Goal: Information Seeking & Learning: Check status

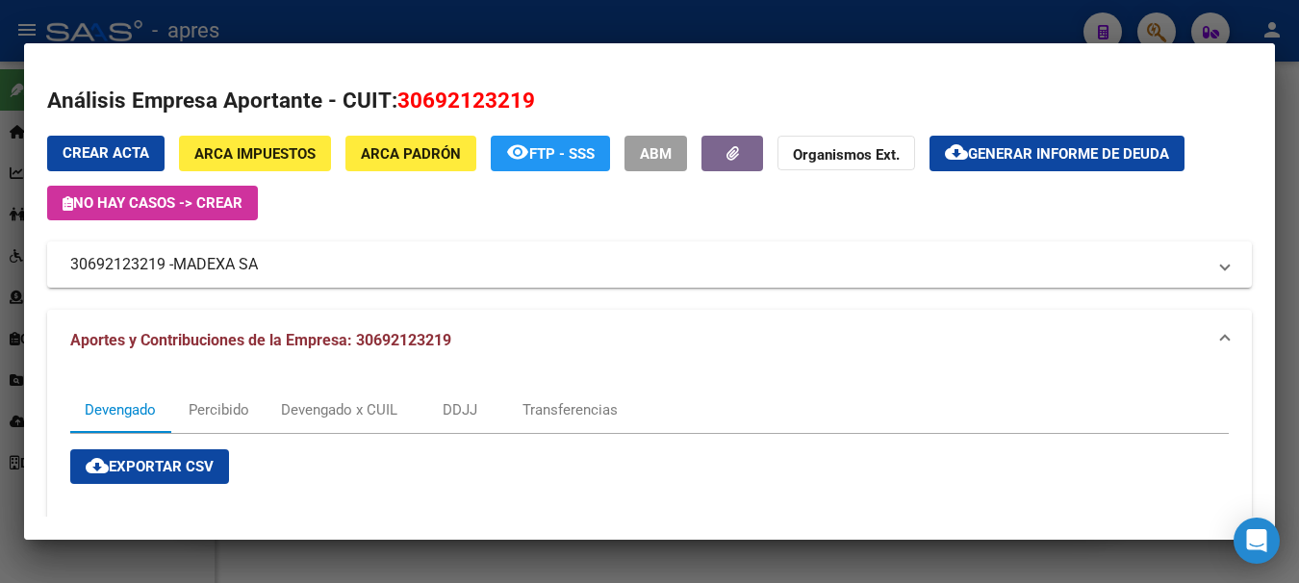
drag, startPoint x: 0, startPoint y: 0, endPoint x: 502, endPoint y: 115, distance: 515.3
click at [340, 12] on div at bounding box center [649, 291] width 1299 height 583
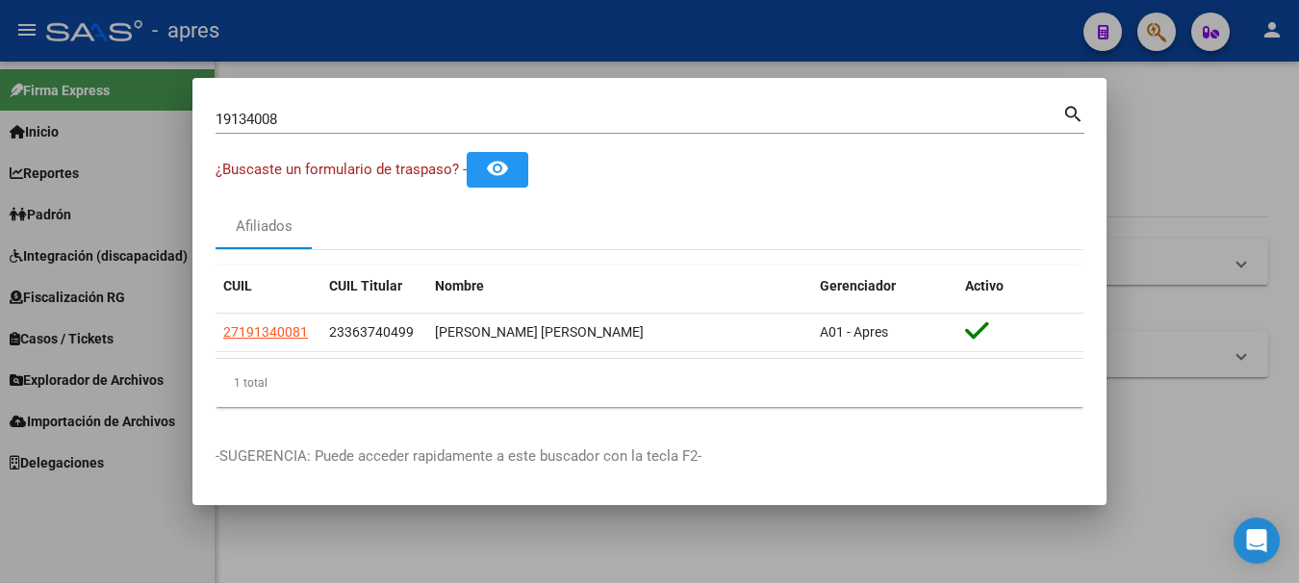
click at [514, 38] on div at bounding box center [649, 291] width 1299 height 583
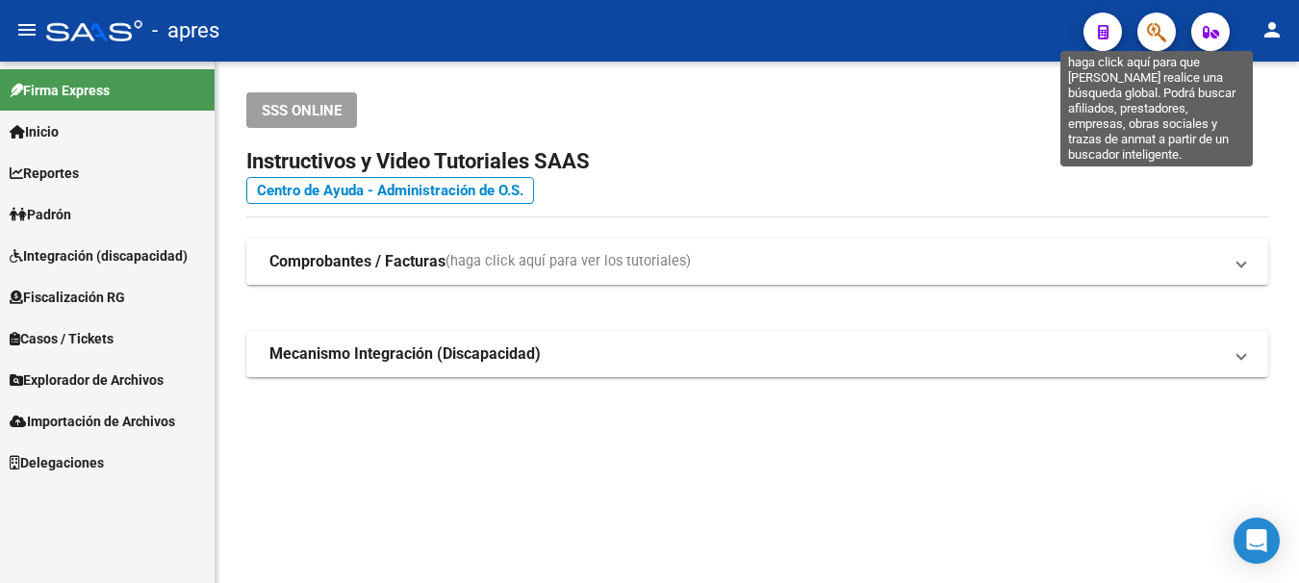
click at [1157, 33] on icon "button" at bounding box center [1156, 32] width 19 height 22
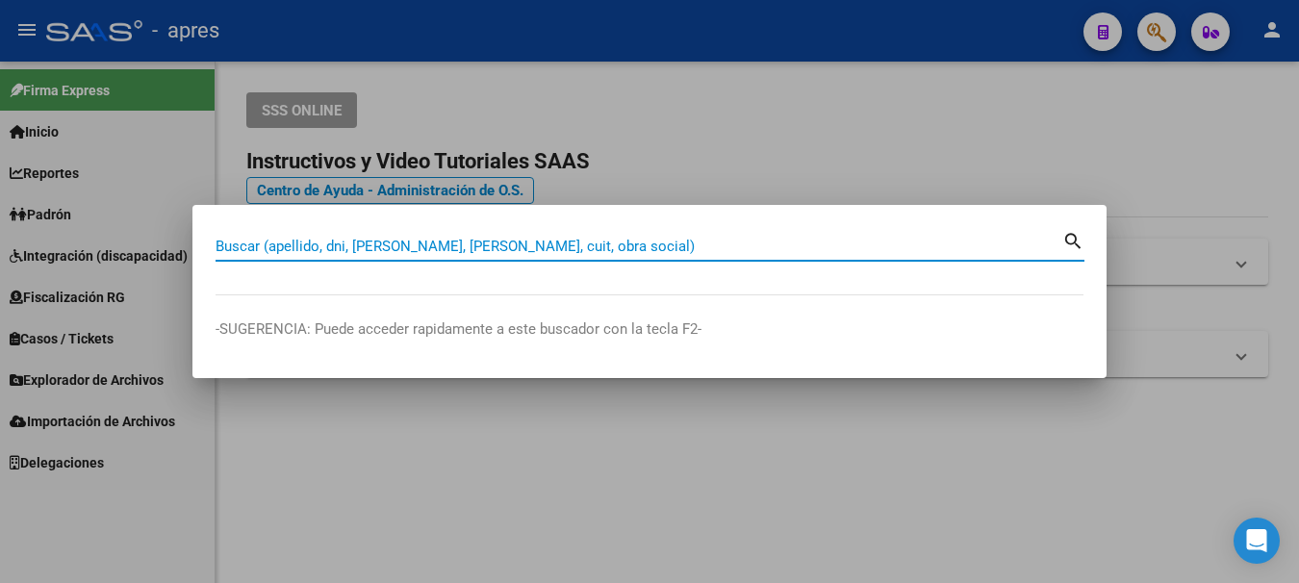
click at [515, 228] on div "Buscar (apellido, dni, [PERSON_NAME], nro traspaso, cuit, obra social) search" at bounding box center [650, 244] width 869 height 33
paste input "27367638872"
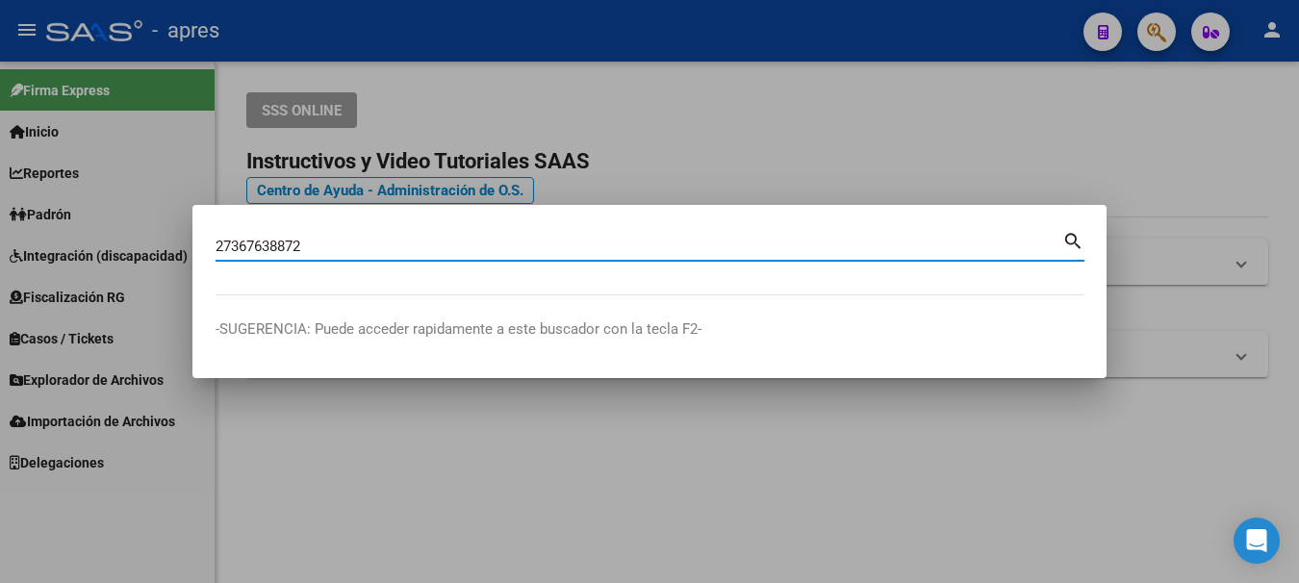
type input "27367638872"
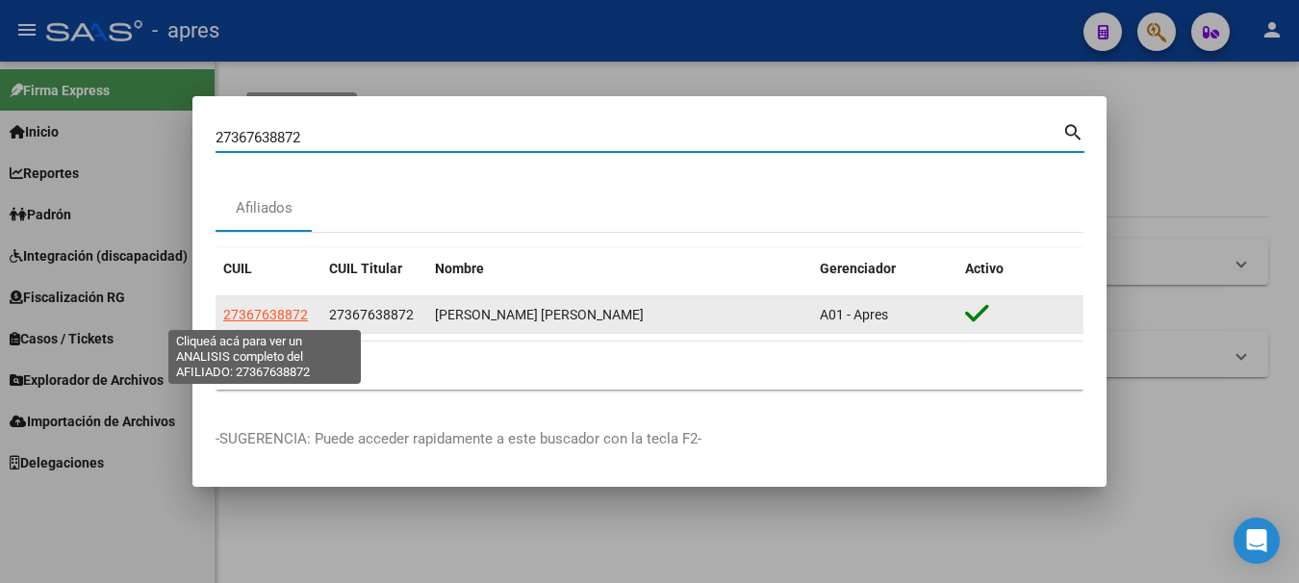
click at [273, 314] on span "27367638872" at bounding box center [265, 314] width 85 height 15
type textarea "27367638872"
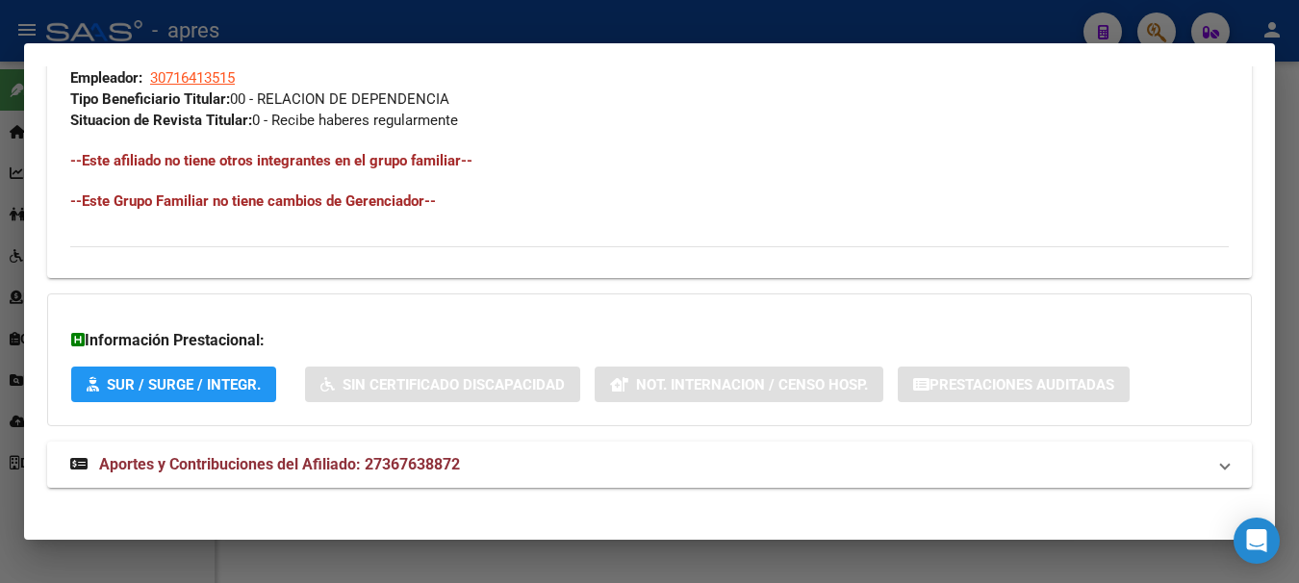
scroll to position [1012, 0]
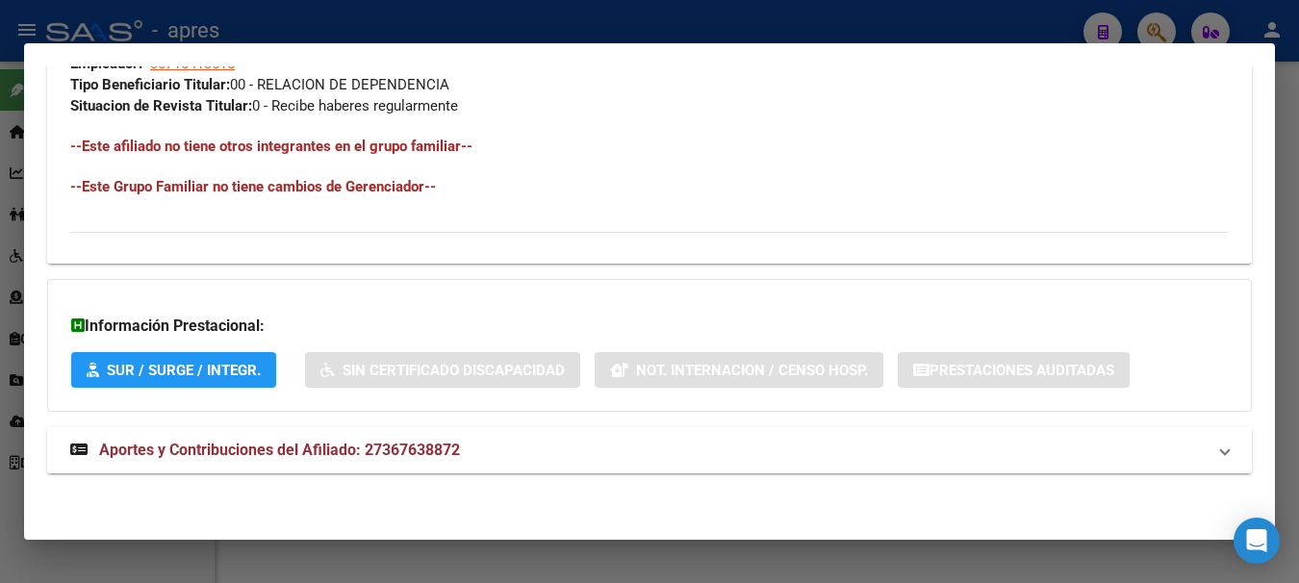
click at [198, 444] on span "Aportes y Contribuciones del Afiliado: 27367638872" at bounding box center [279, 450] width 361 height 18
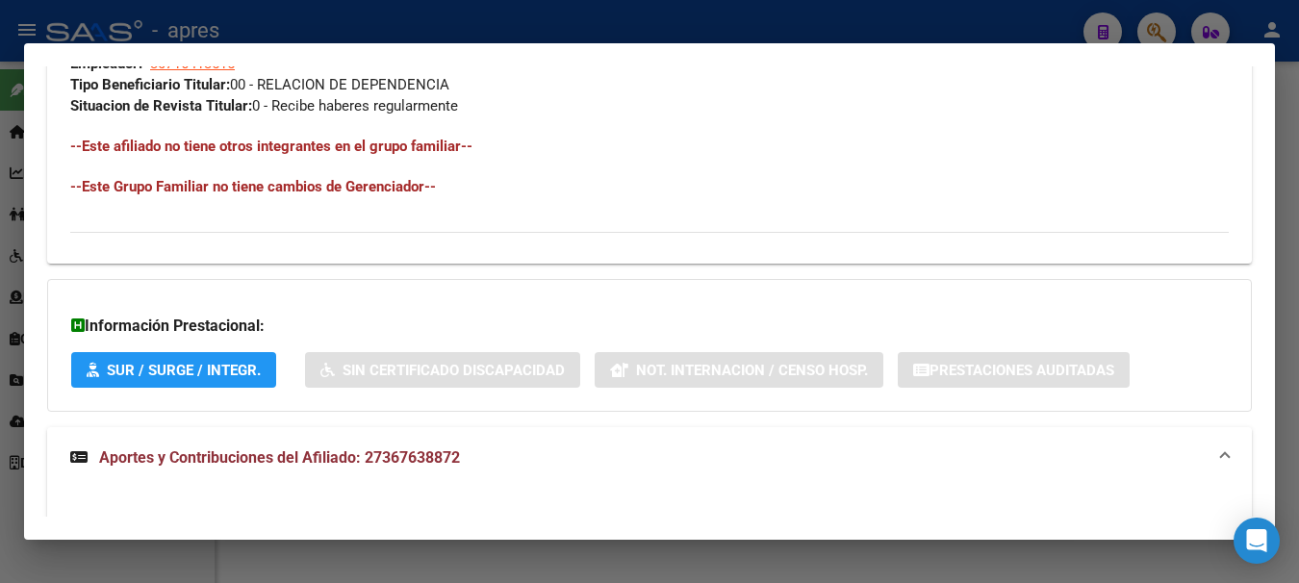
click at [397, 459] on span "Aportes y Contribuciones del Afiliado: 27367638872" at bounding box center [279, 457] width 361 height 18
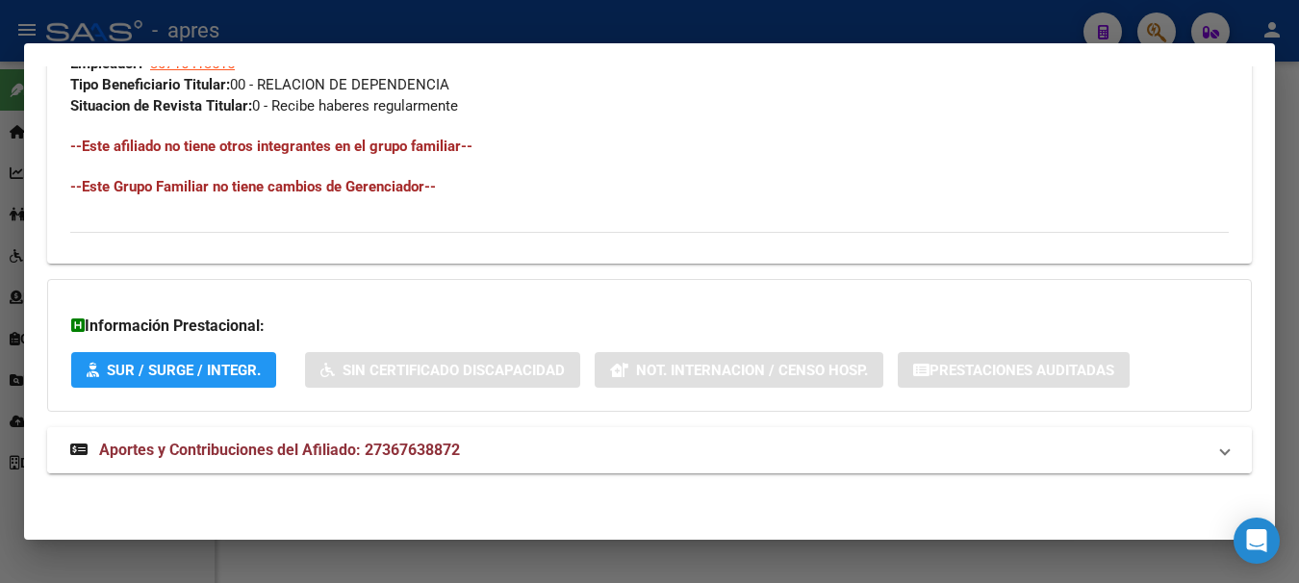
click at [390, 449] on span "Aportes y Contribuciones del Afiliado: 27367638872" at bounding box center [279, 450] width 361 height 18
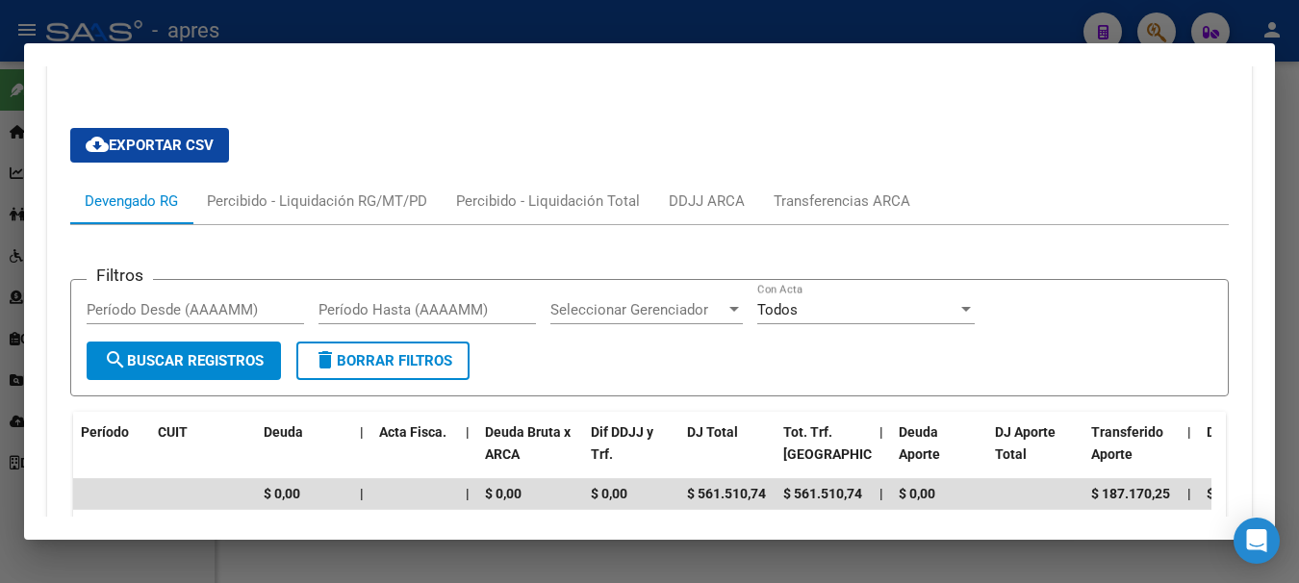
scroll to position [1493, 0]
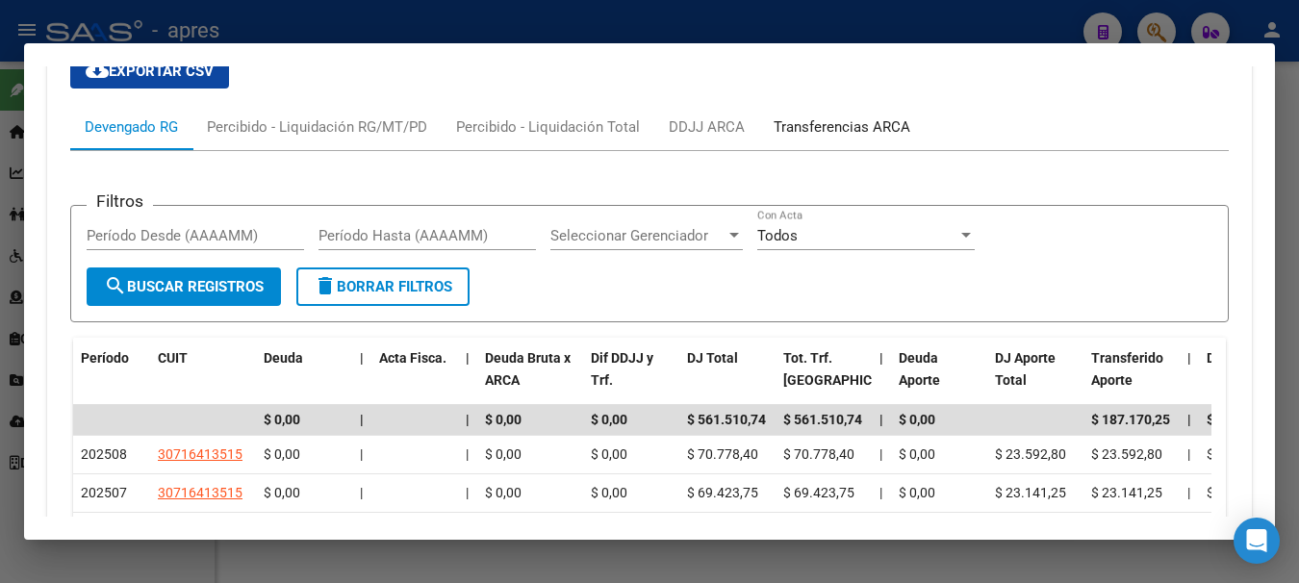
click at [843, 120] on div "Transferencias ARCA" at bounding box center [842, 126] width 137 height 21
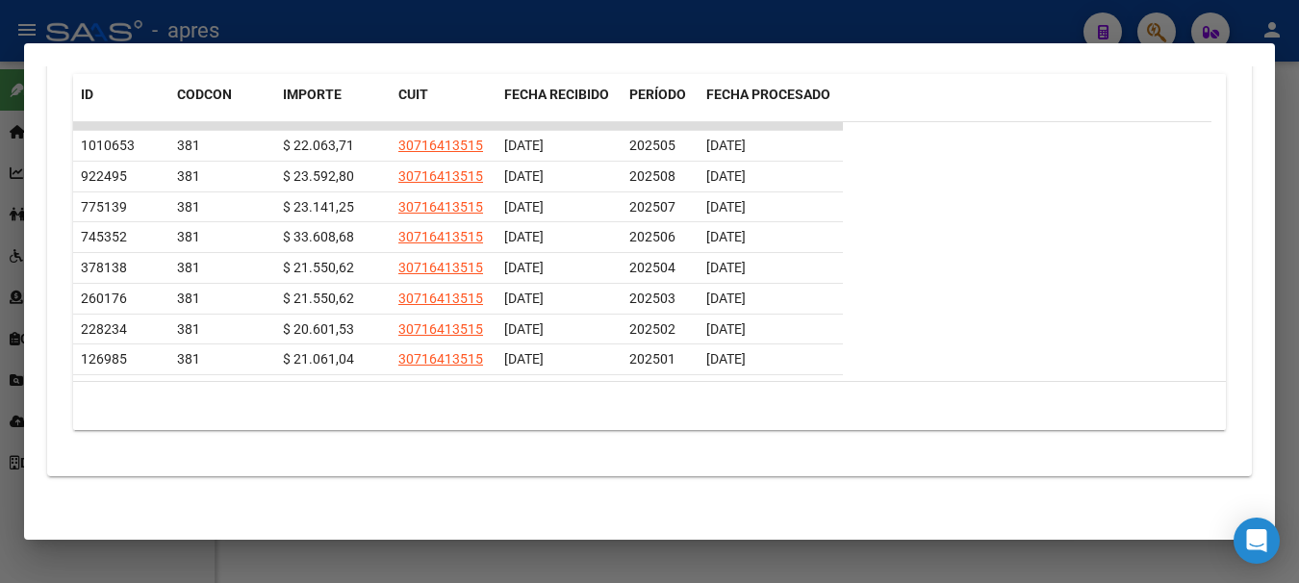
scroll to position [1807, 0]
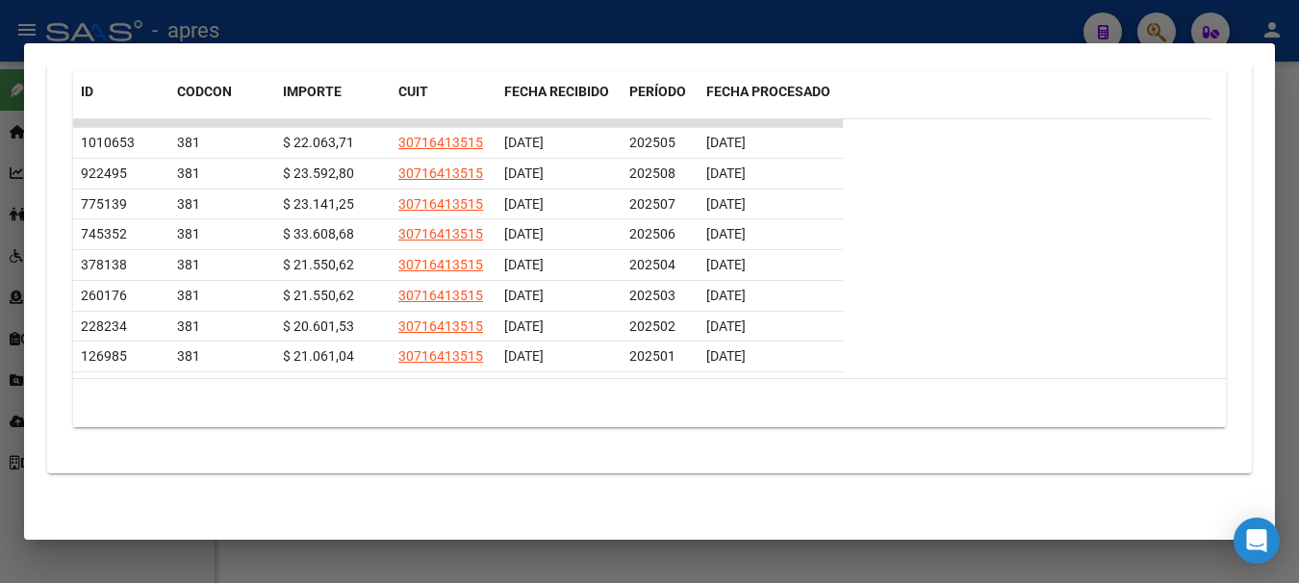
click at [419, 554] on div at bounding box center [649, 291] width 1299 height 583
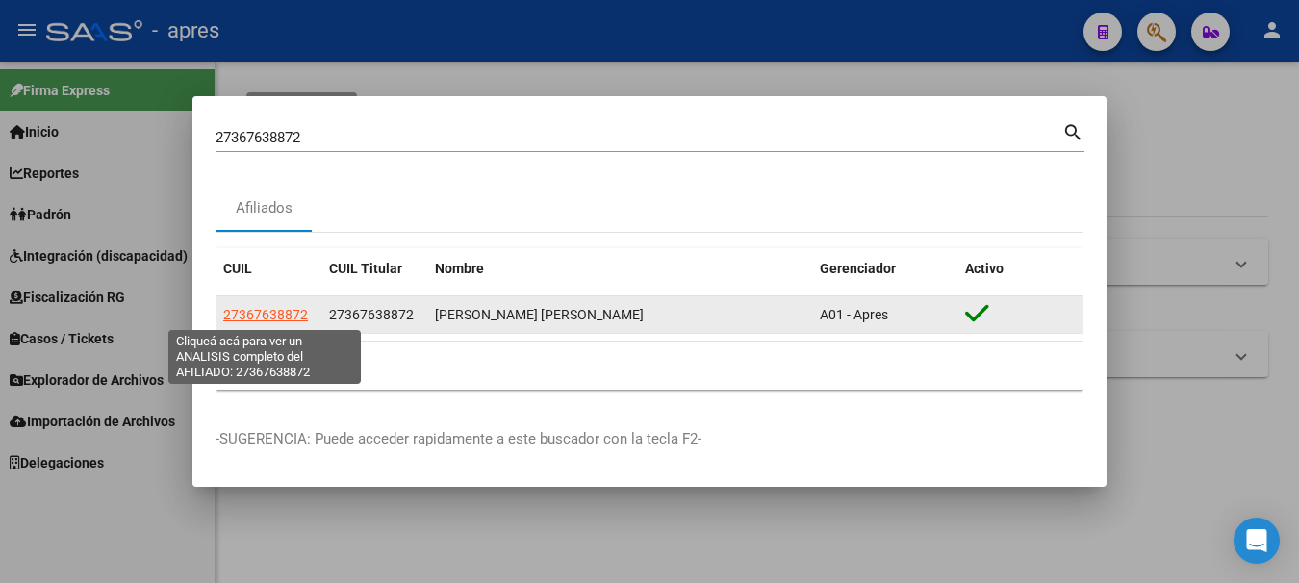
click at [286, 317] on span "27367638872" at bounding box center [265, 314] width 85 height 15
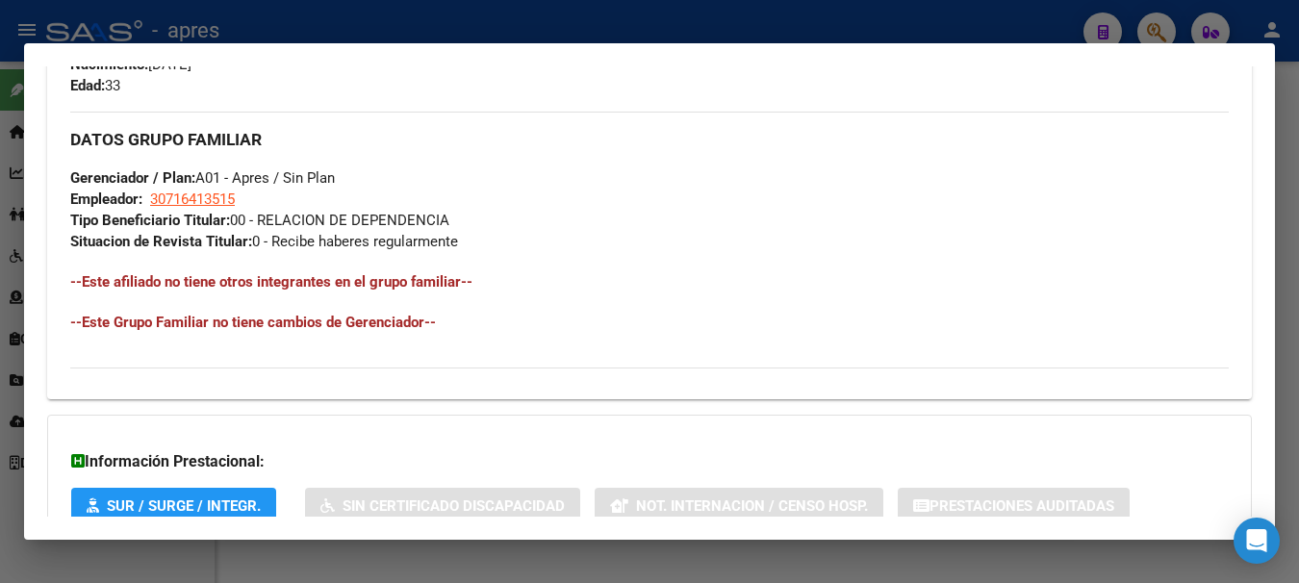
scroll to position [1012, 0]
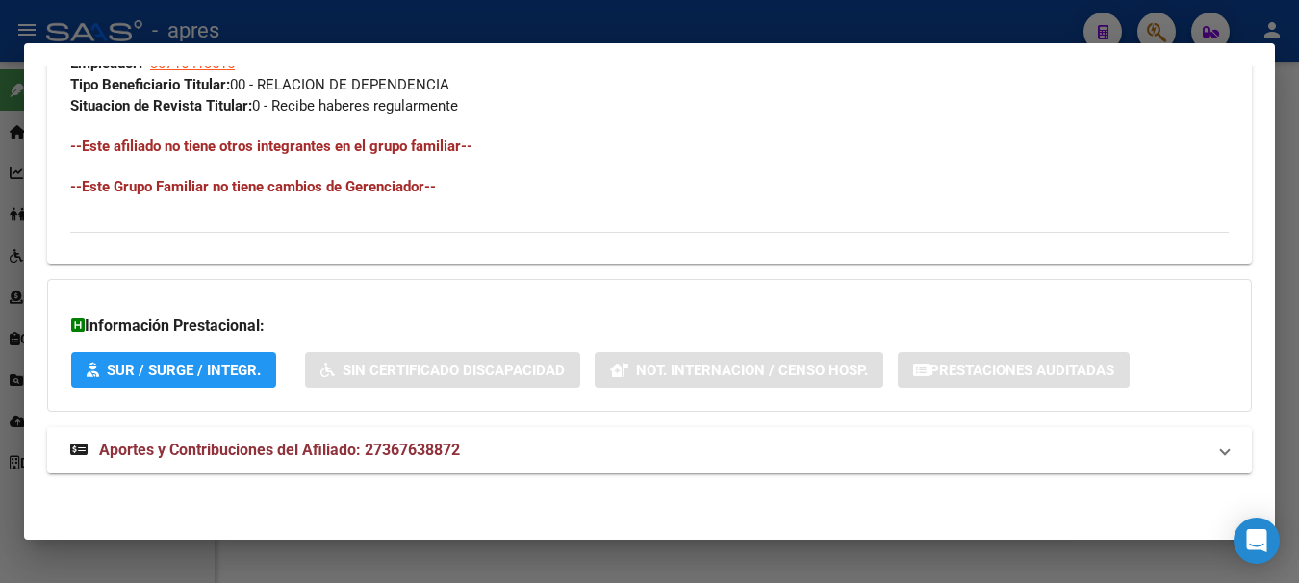
click at [402, 442] on span "Aportes y Contribuciones del Afiliado: 27367638872" at bounding box center [279, 450] width 361 height 18
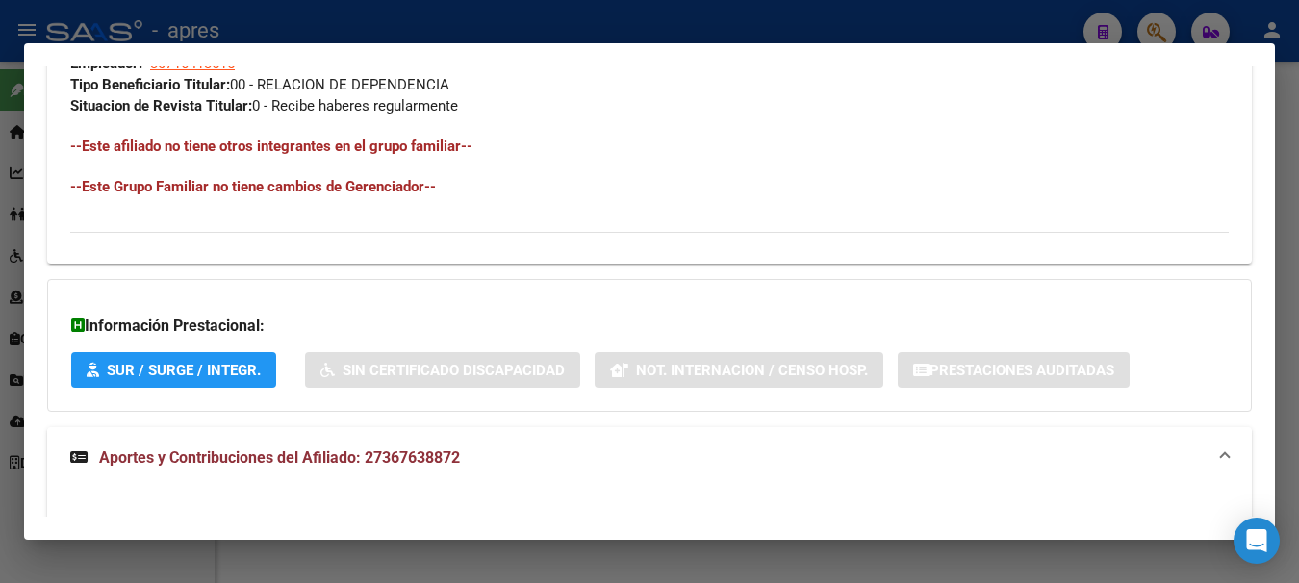
click at [389, 453] on span "Aportes y Contribuciones del Afiliado: 27367638872" at bounding box center [279, 457] width 361 height 18
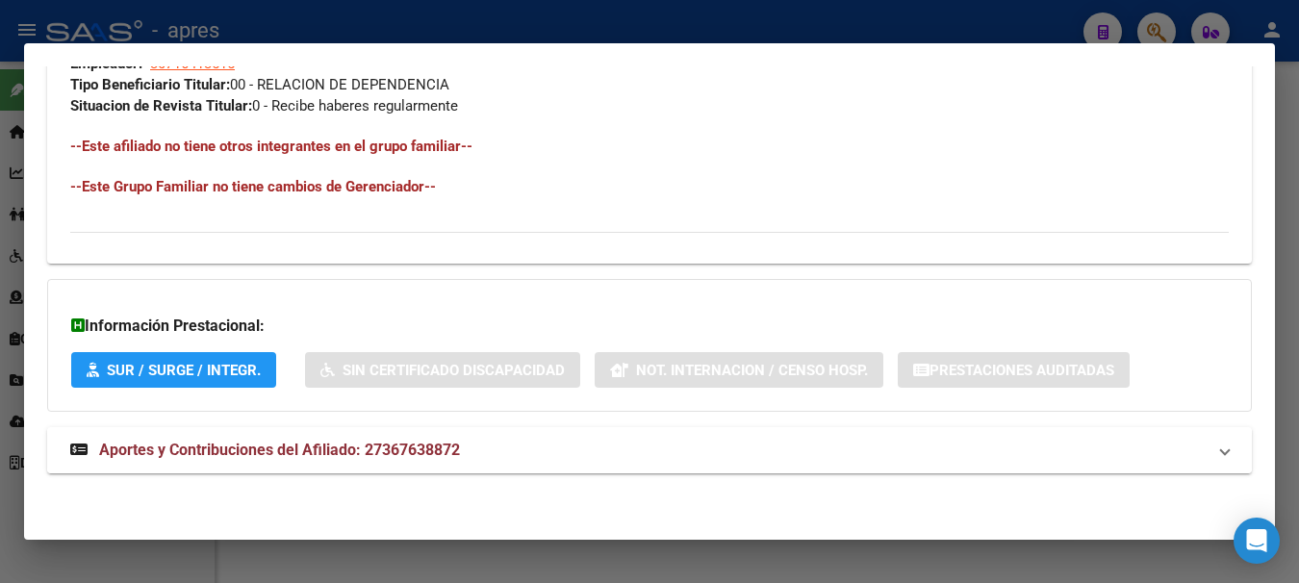
click at [389, 453] on span "Aportes y Contribuciones del Afiliado: 27367638872" at bounding box center [279, 450] width 361 height 18
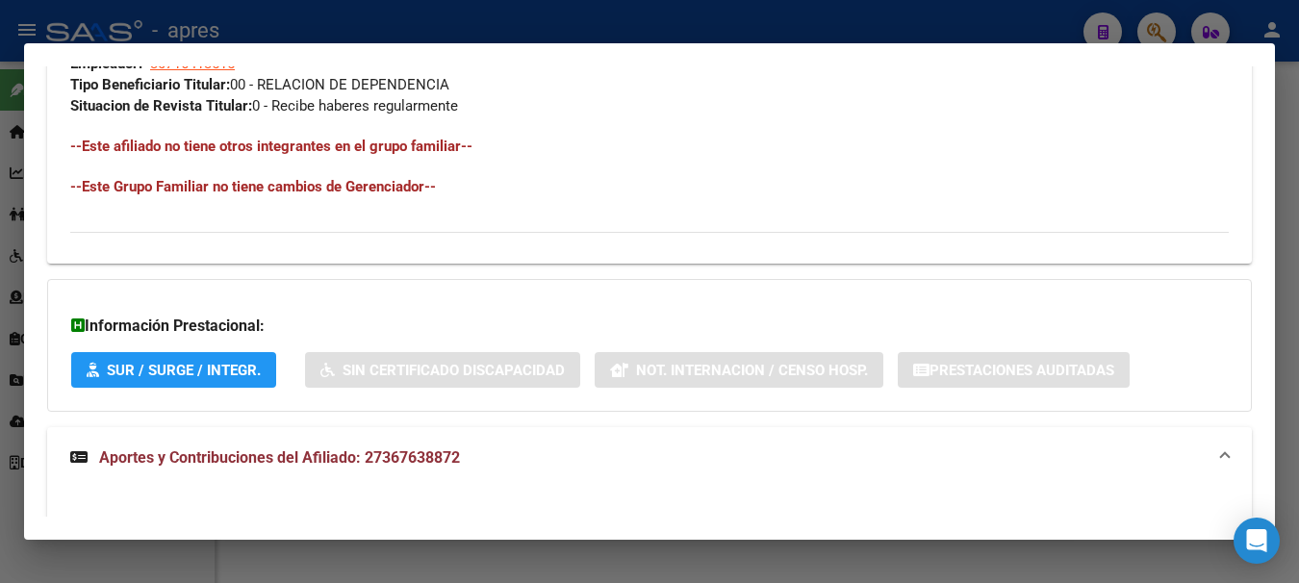
click at [385, 19] on div at bounding box center [649, 291] width 1299 height 583
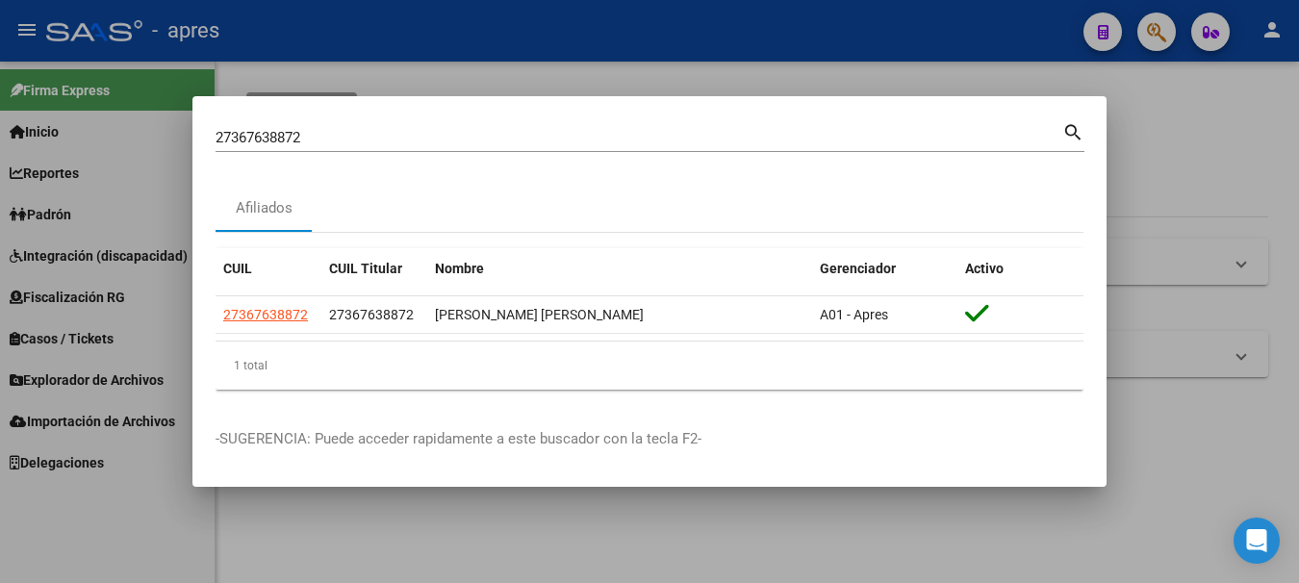
click at [1152, 28] on div at bounding box center [649, 291] width 1299 height 583
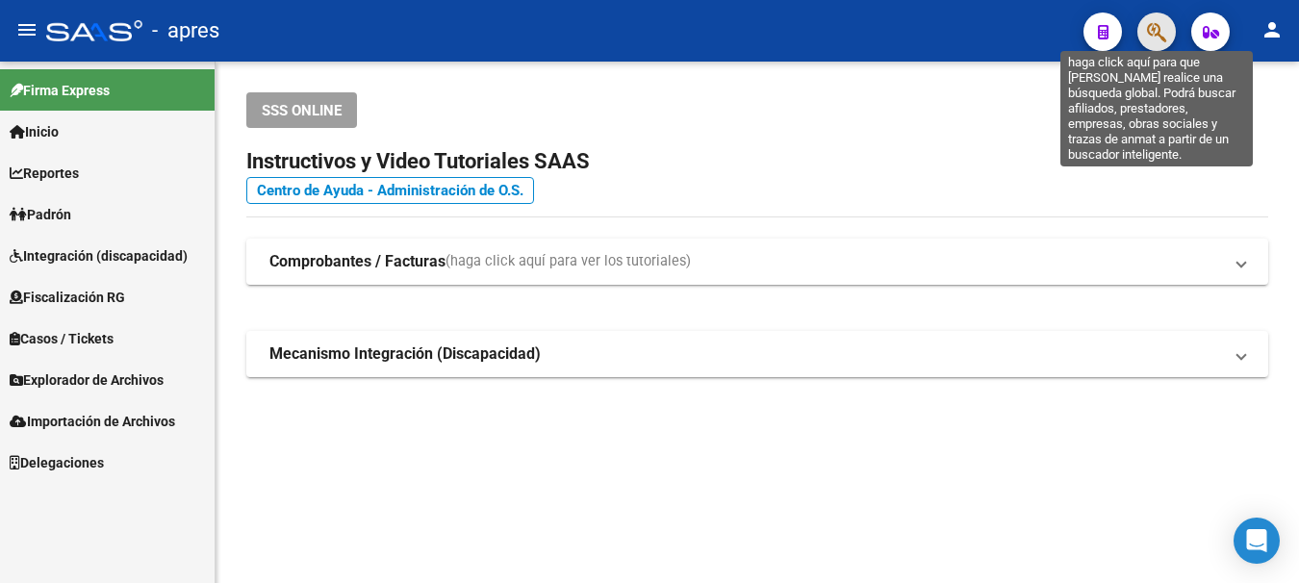
click at [1153, 29] on icon "button" at bounding box center [1156, 32] width 19 height 22
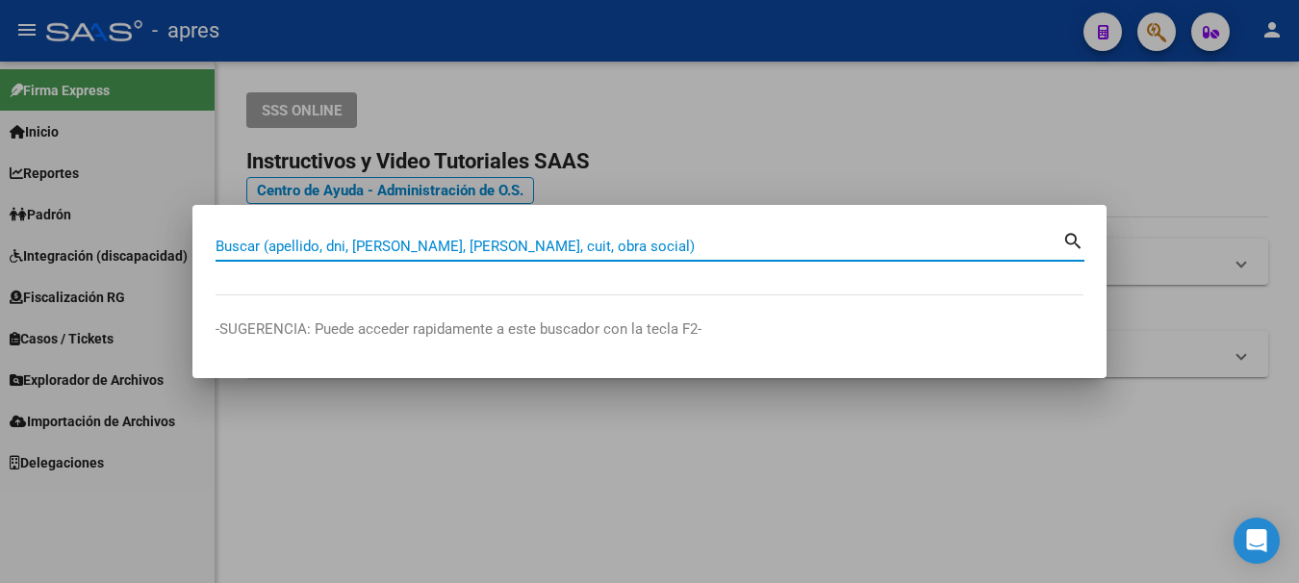
paste input "34252596"
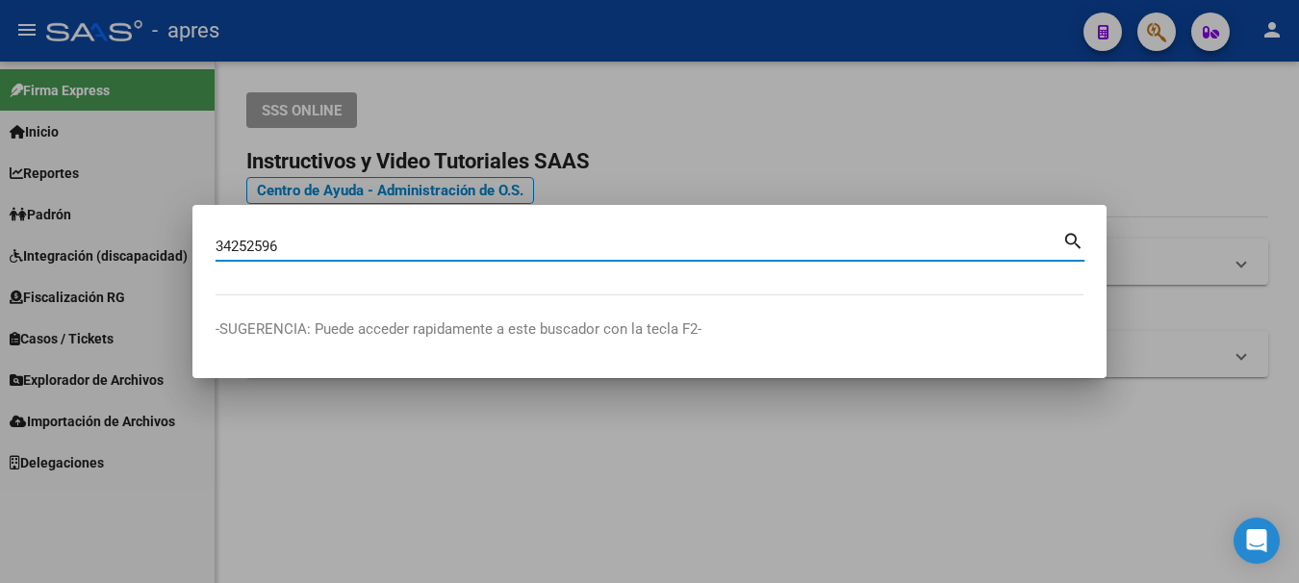
type input "34252596"
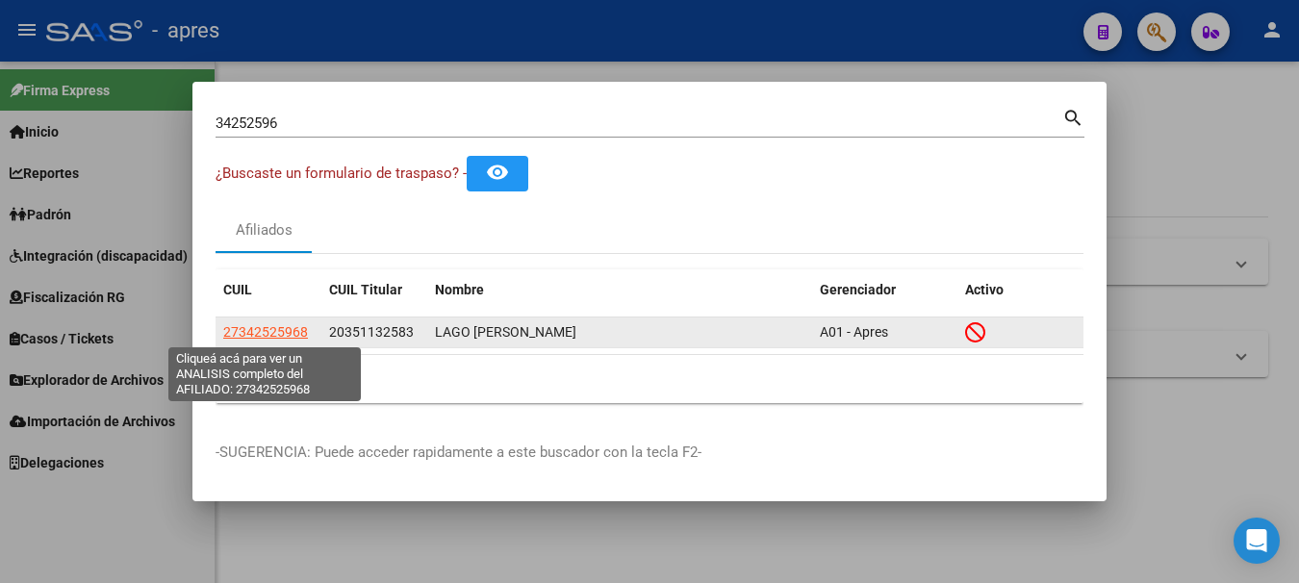
click at [290, 334] on span "27342525968" at bounding box center [265, 331] width 85 height 15
type textarea "27342525968"
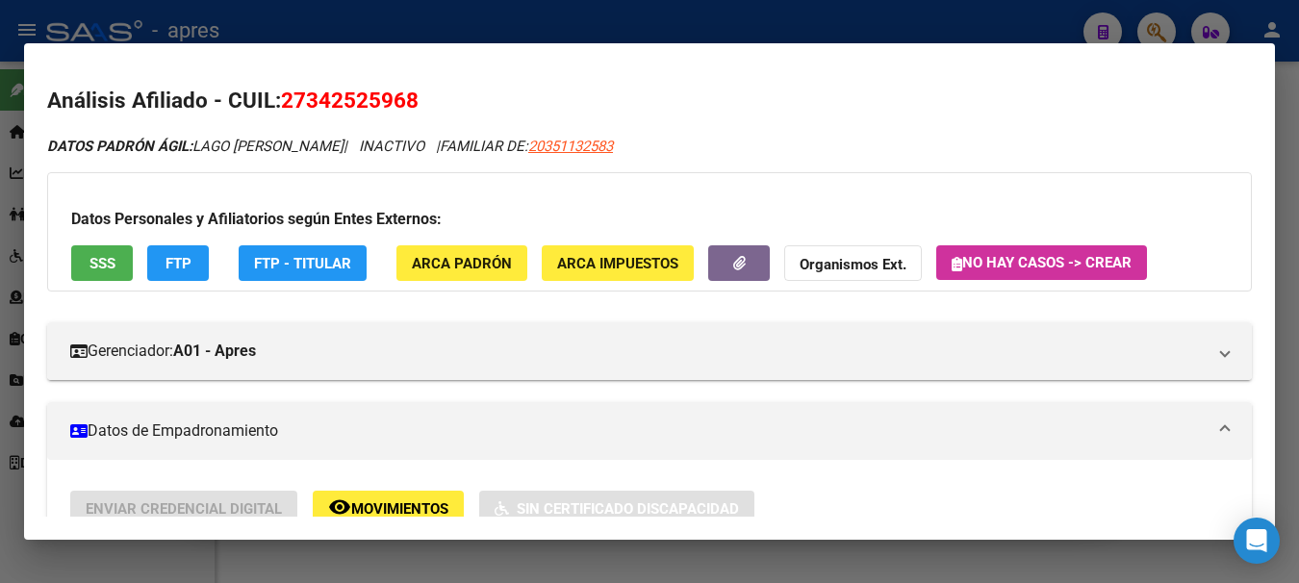
click at [988, 23] on div at bounding box center [649, 291] width 1299 height 583
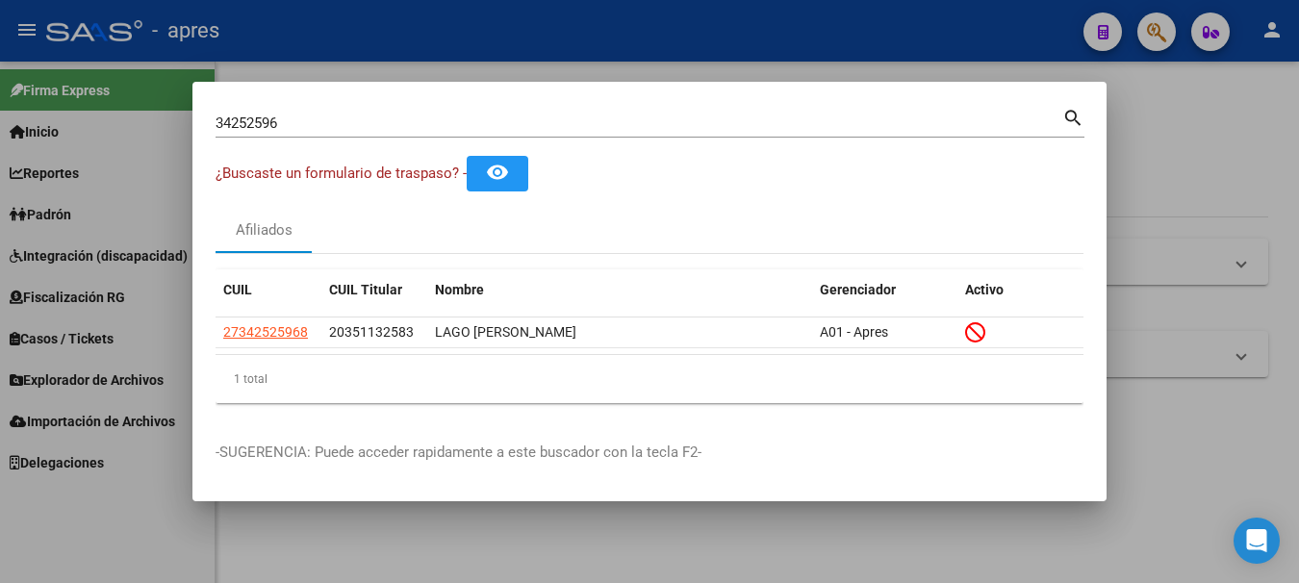
click at [1153, 31] on div at bounding box center [649, 291] width 1299 height 583
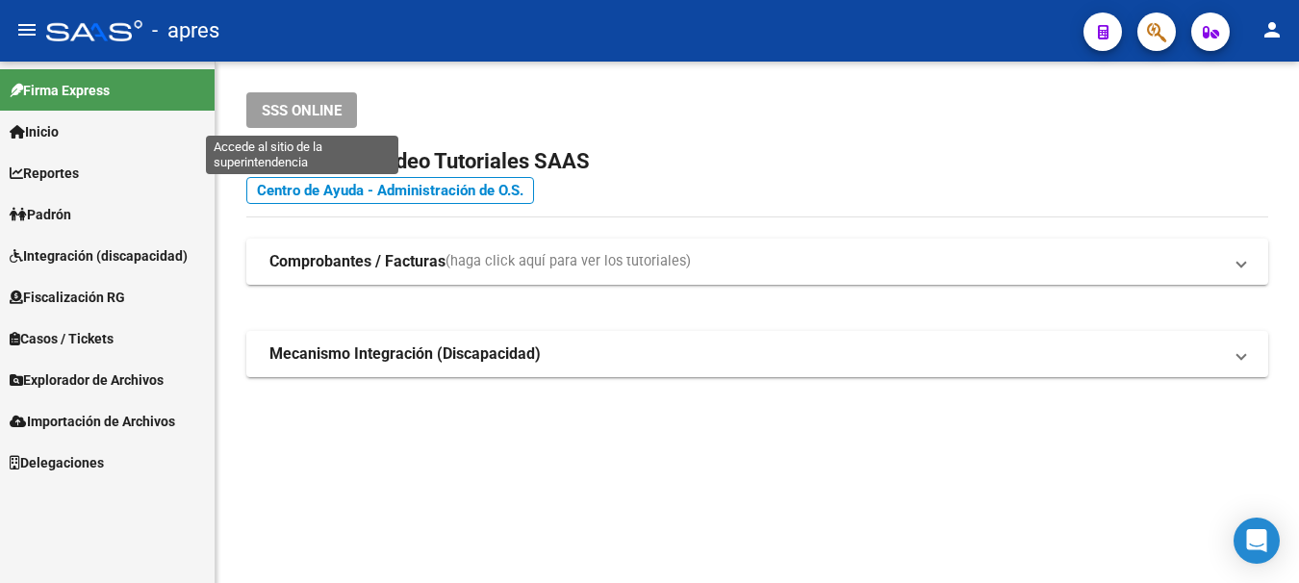
click at [281, 104] on span "SSS ONLINE" at bounding box center [302, 110] width 80 height 17
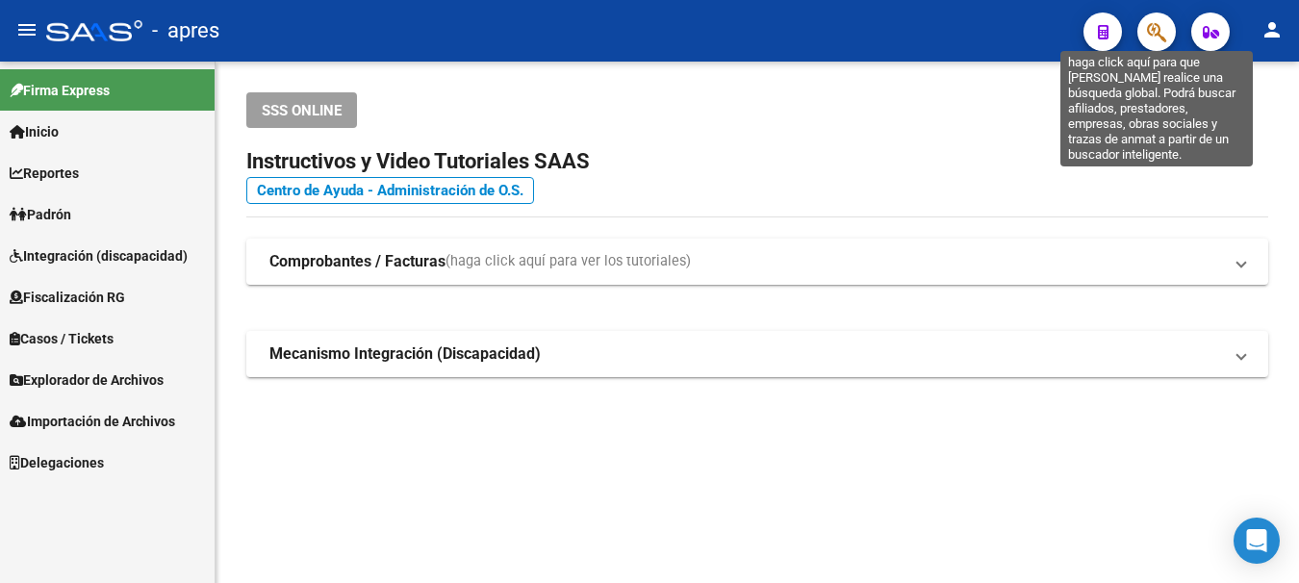
click at [1160, 28] on icon "button" at bounding box center [1156, 32] width 19 height 22
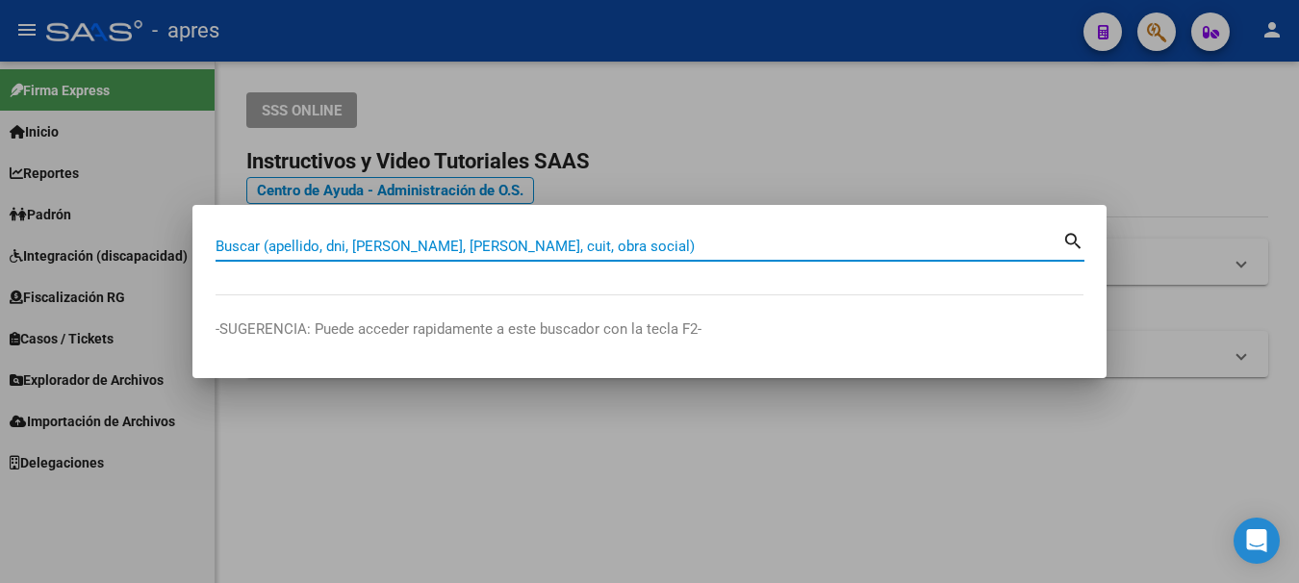
paste input "20316434860"
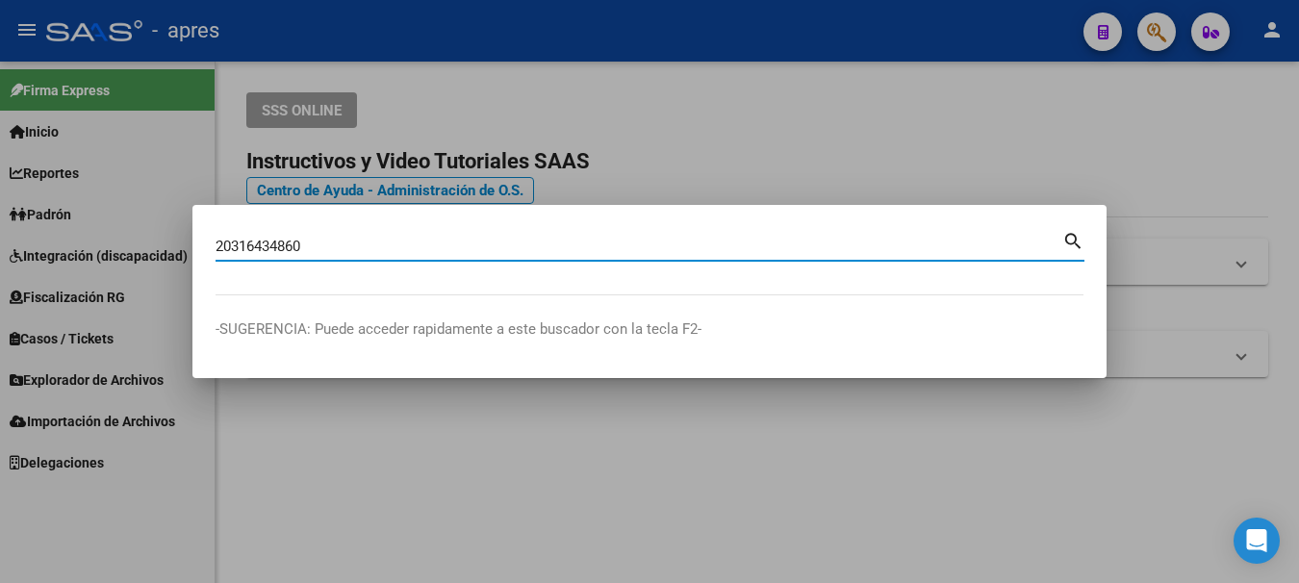
type input "20316434860"
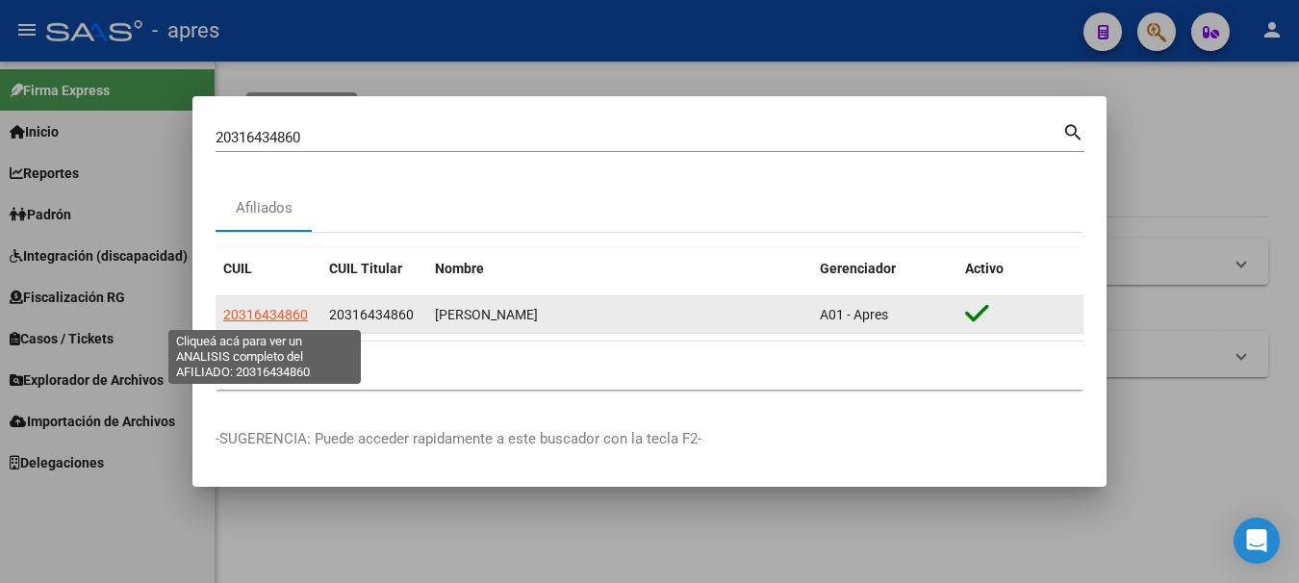
click at [261, 313] on span "20316434860" at bounding box center [265, 314] width 85 height 15
type textarea "20316434860"
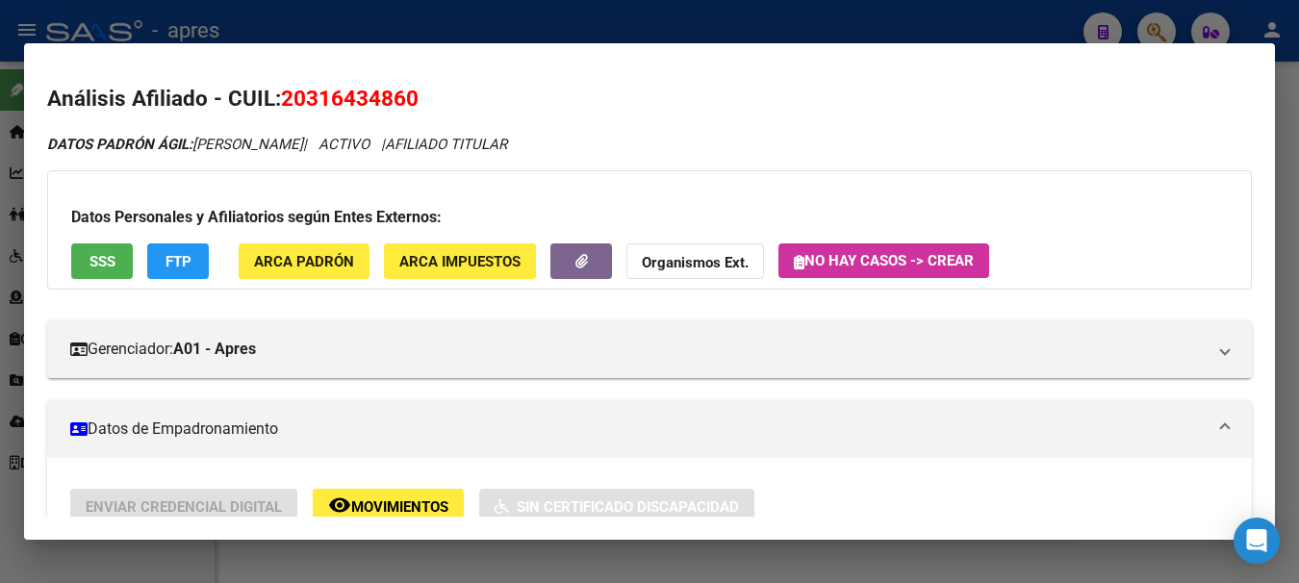
scroll to position [0, 0]
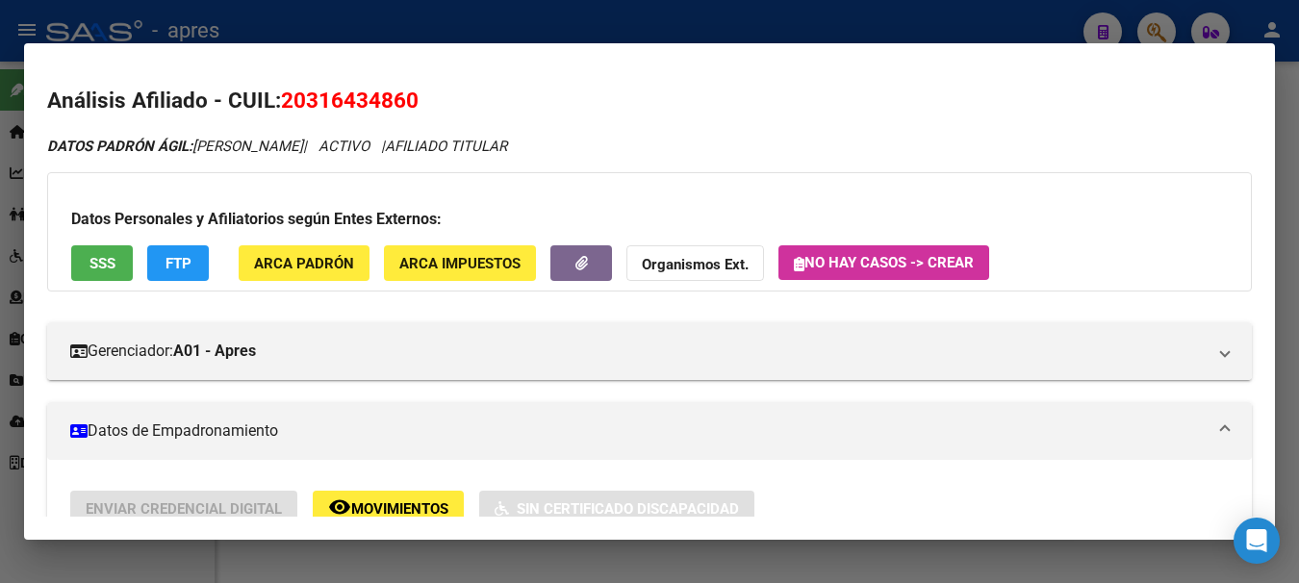
drag, startPoint x: 969, startPoint y: 26, endPoint x: 1047, endPoint y: 25, distance: 77.9
click at [972, 26] on div at bounding box center [649, 291] width 1299 height 583
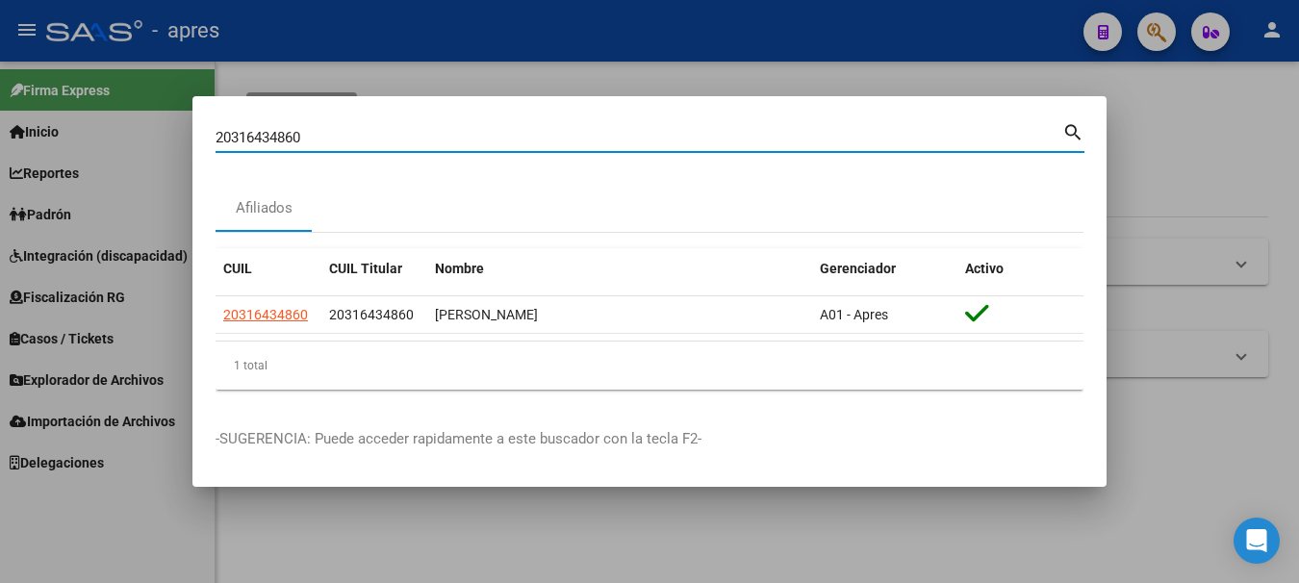
drag, startPoint x: 310, startPoint y: 134, endPoint x: -12, endPoint y: 134, distance: 321.3
click at [0, 134] on html "menu - apres person Firma Express Inicio Calendario SSS Instructivos Contacto O…" at bounding box center [649, 291] width 1299 height 583
paste input "65694894"
type input "20365694894"
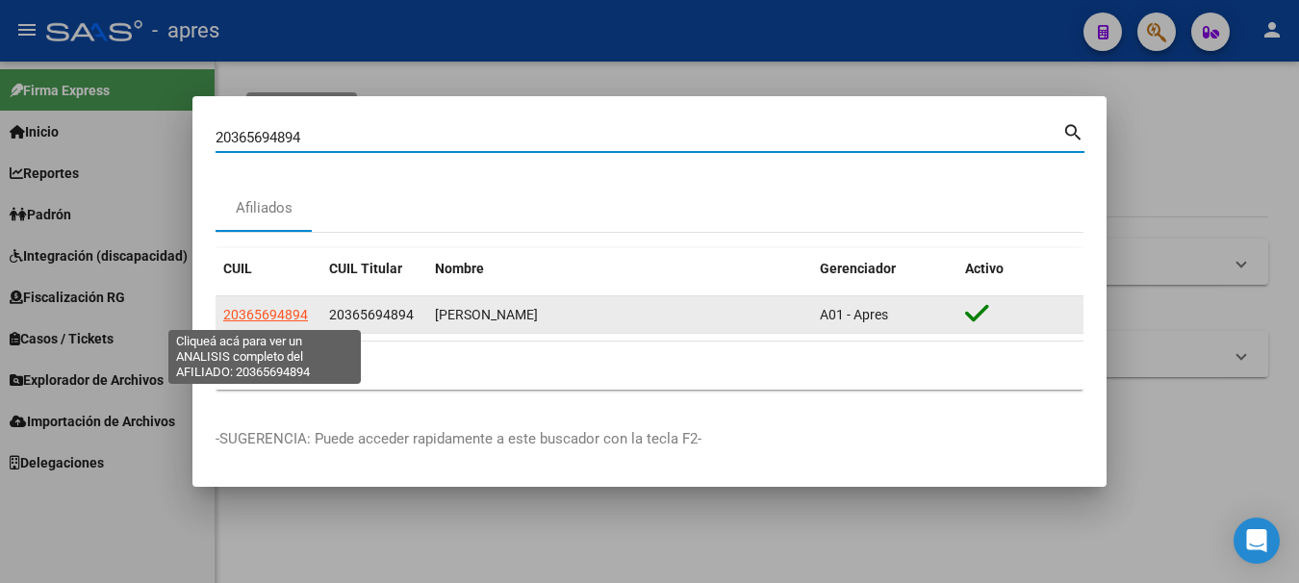
click at [249, 317] on span "20365694894" at bounding box center [265, 314] width 85 height 15
type textarea "20365694894"
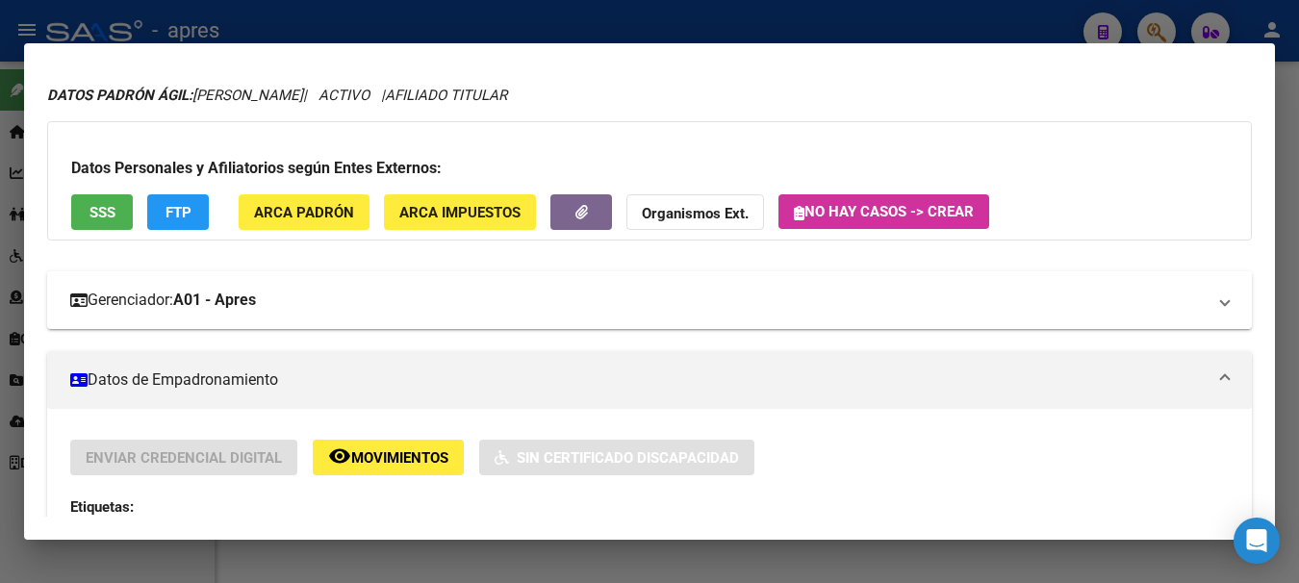
scroll to position [50, 0]
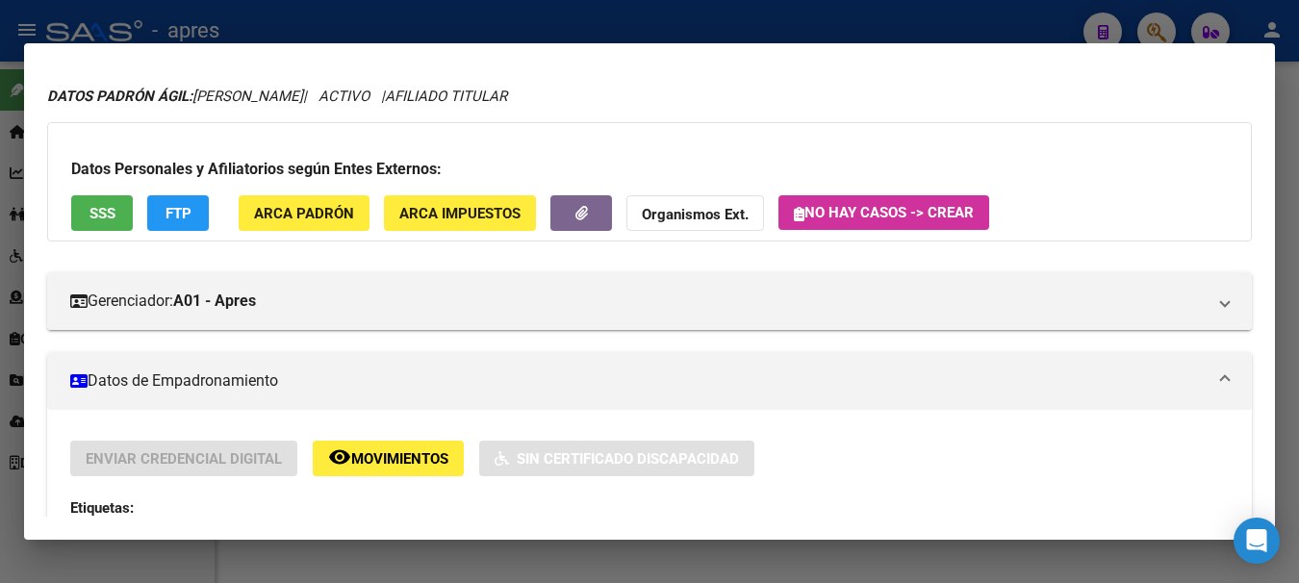
click at [259, 29] on div at bounding box center [649, 291] width 1299 height 583
